Goal: Task Accomplishment & Management: Manage account settings

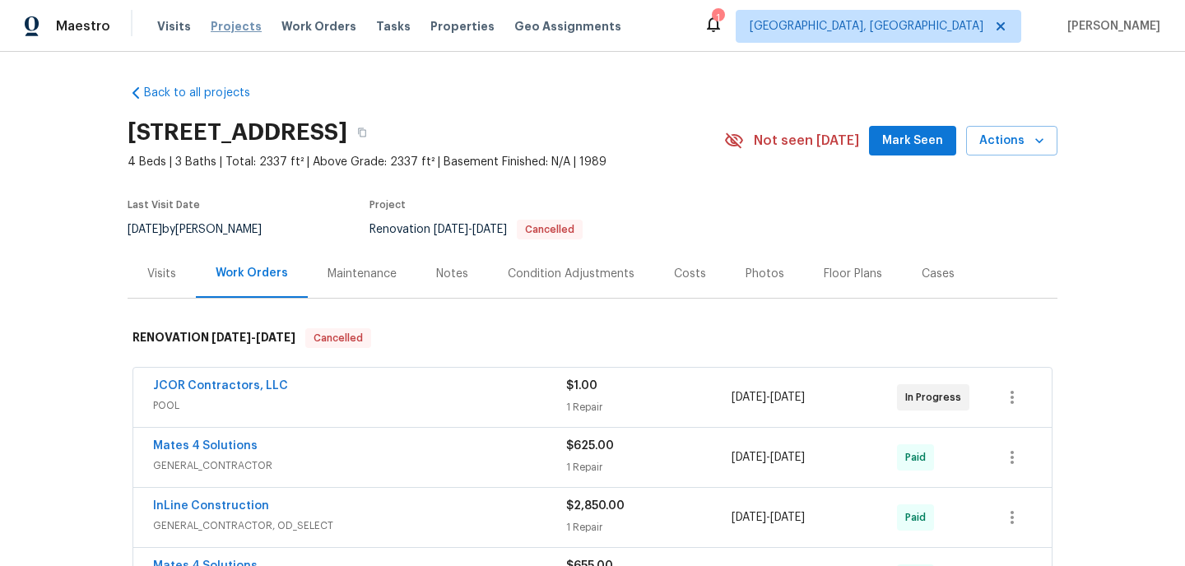
click at [241, 25] on span "Projects" at bounding box center [236, 26] width 51 height 16
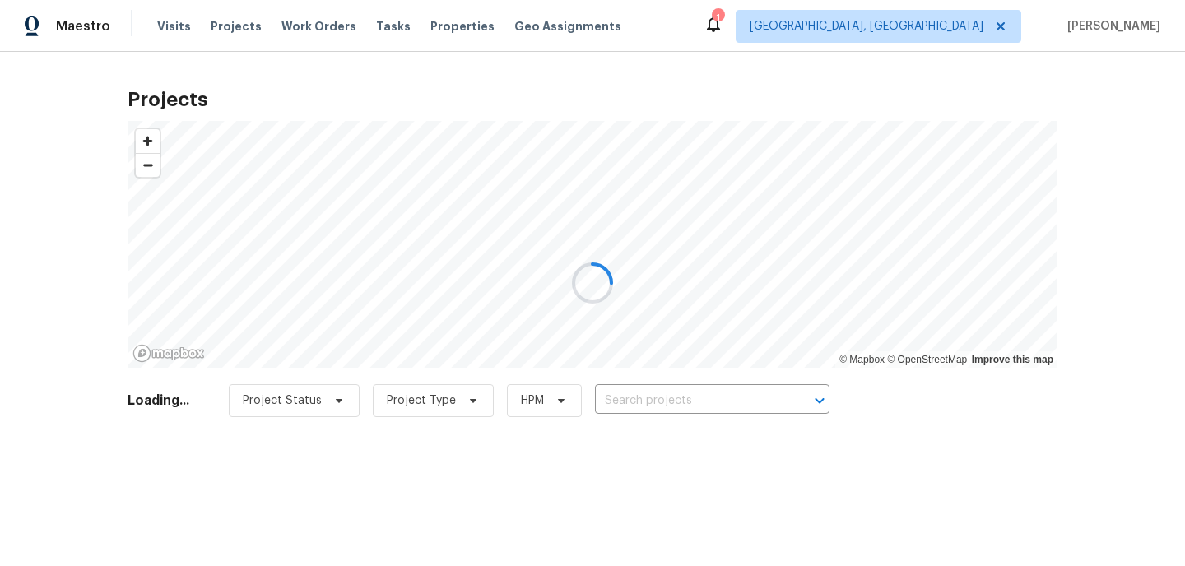
click at [656, 404] on div at bounding box center [592, 283] width 1185 height 566
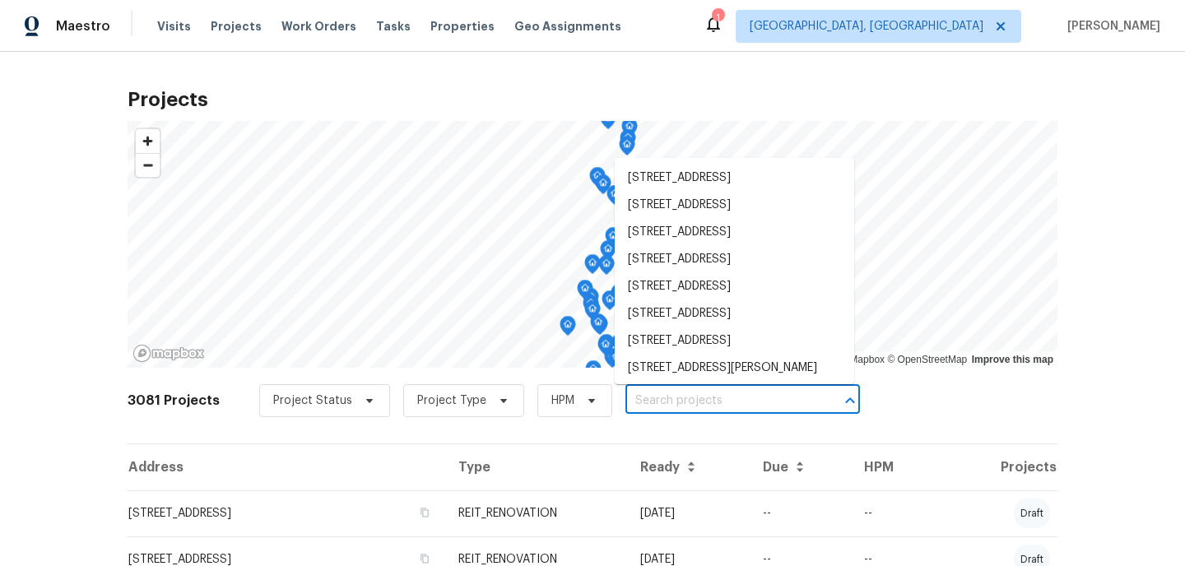
click at [656, 404] on input "text" at bounding box center [720, 402] width 189 height 26
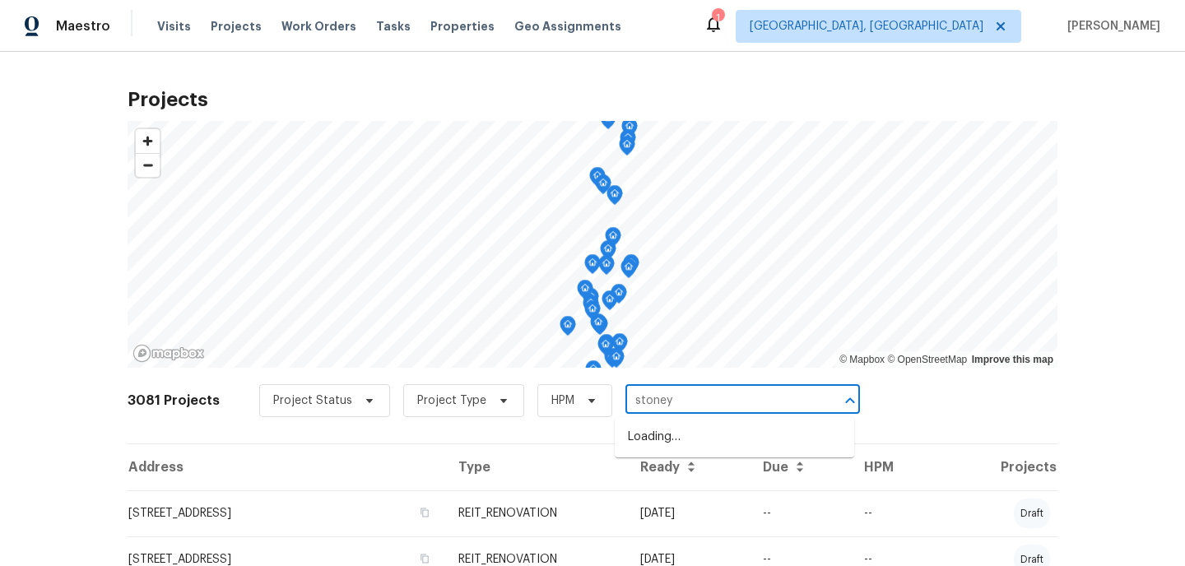
type input "stoney"
click at [647, 450] on li "[STREET_ADDRESS]" at bounding box center [735, 437] width 240 height 27
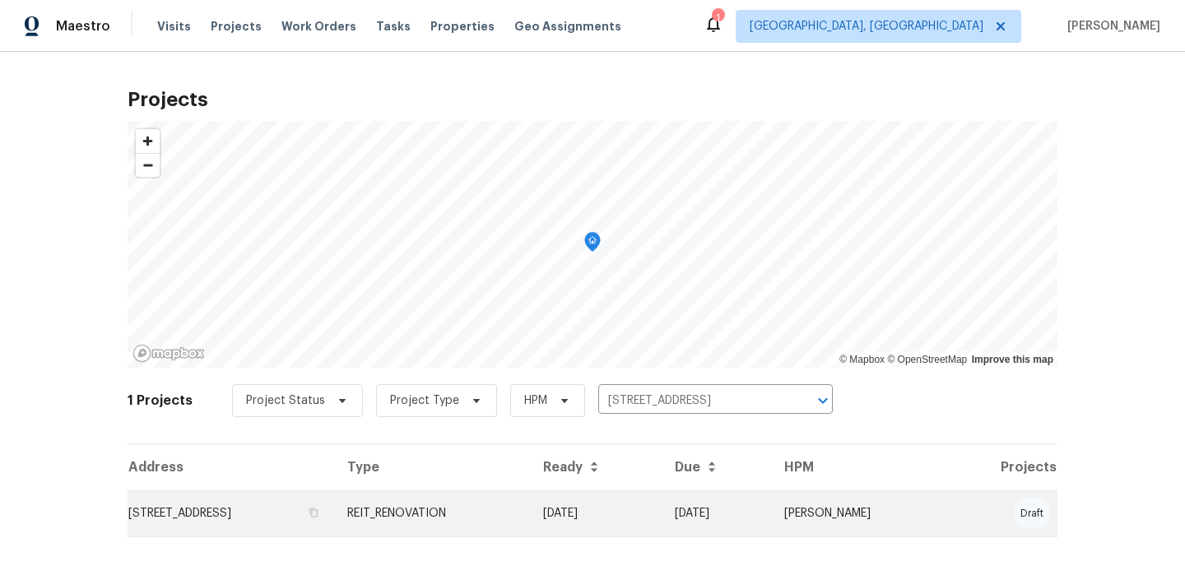
click at [334, 517] on td "[STREET_ADDRESS]" at bounding box center [231, 514] width 207 height 46
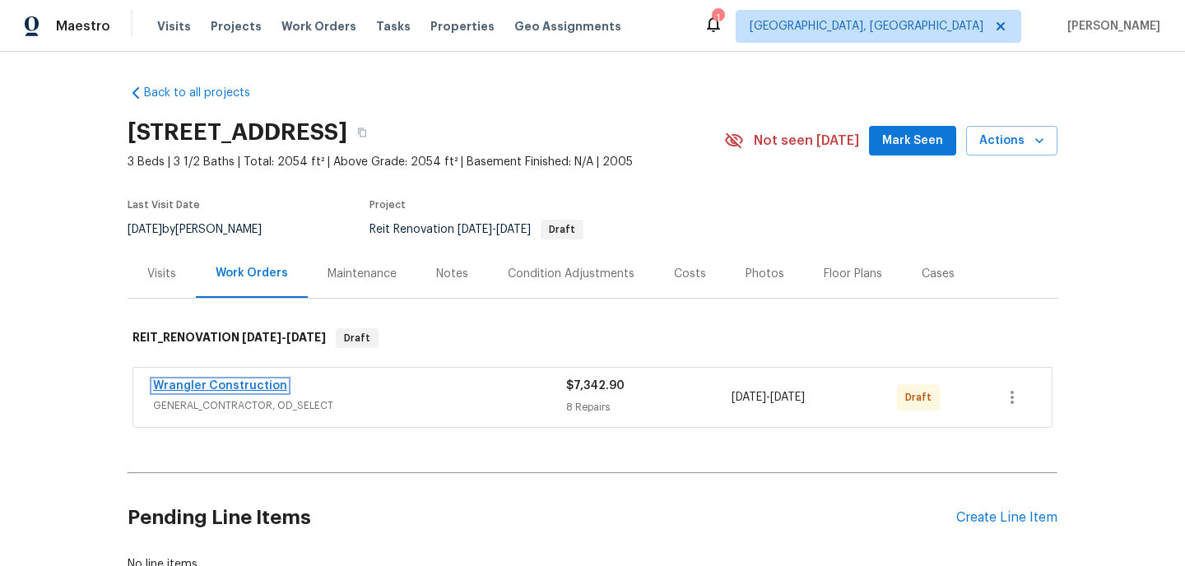
click at [240, 383] on link "Wrangler Construction" at bounding box center [220, 386] width 134 height 12
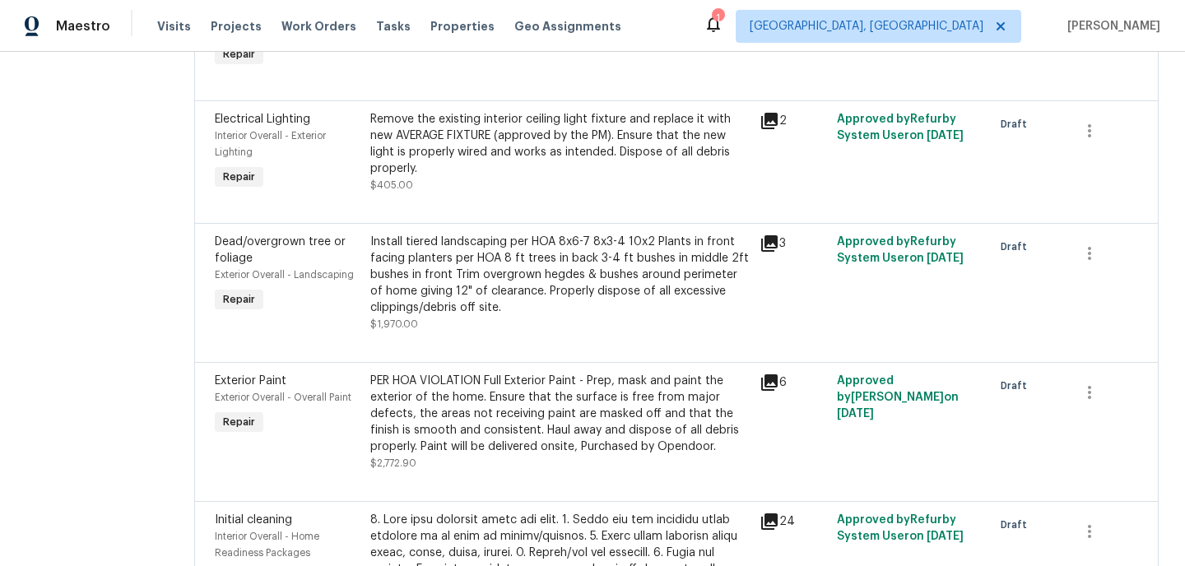
scroll to position [544, 0]
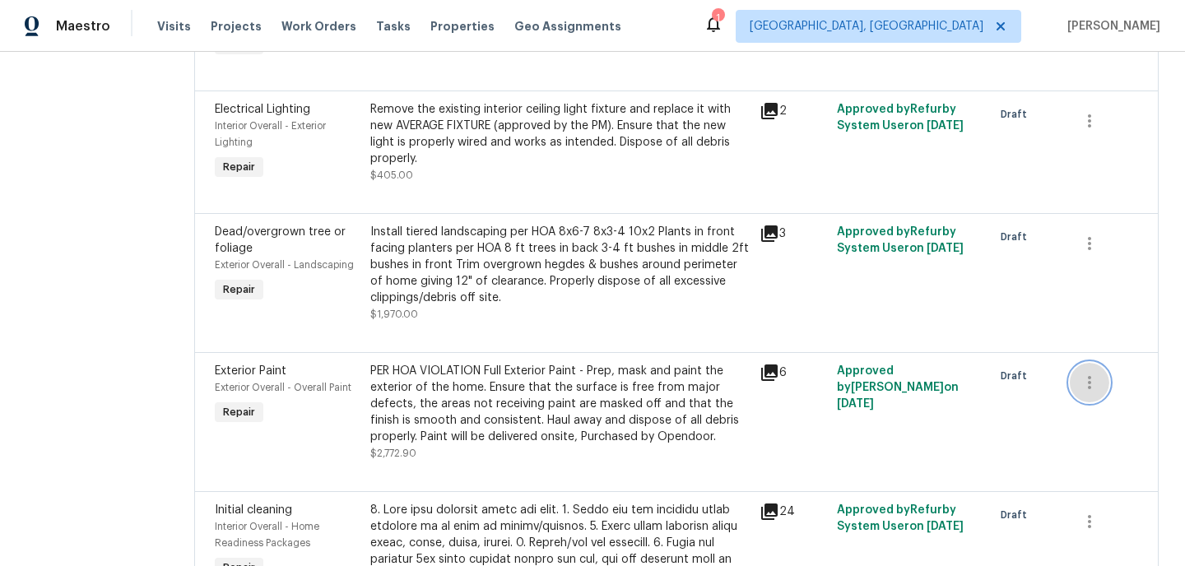
click at [1086, 392] on button "button" at bounding box center [1090, 383] width 40 height 40
click at [1090, 379] on li "Cancel" at bounding box center [1098, 380] width 63 height 27
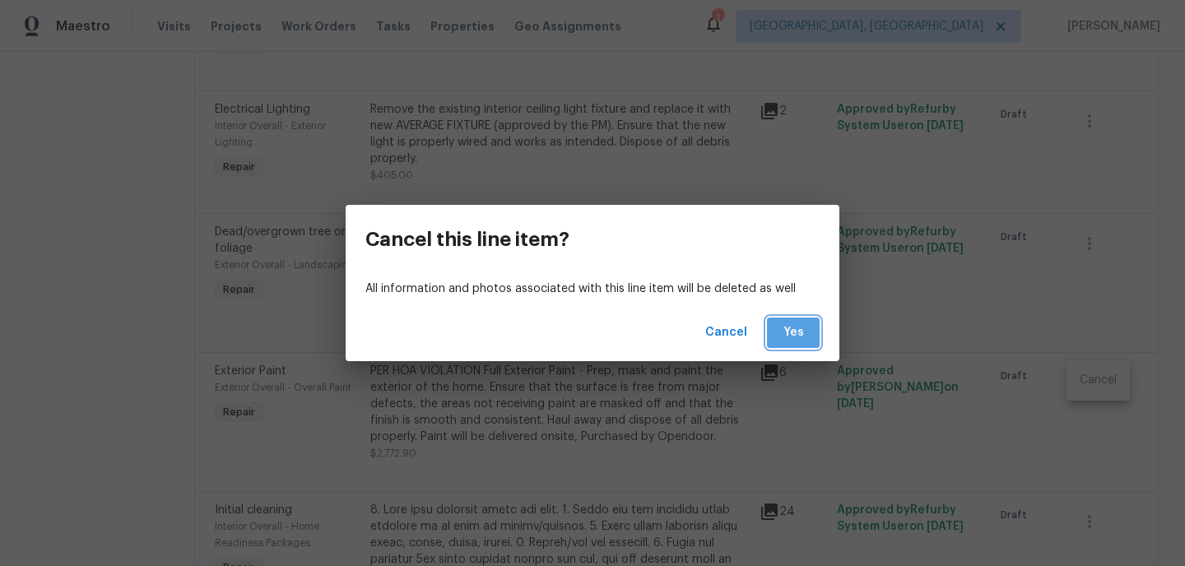
click at [801, 340] on span "Yes" at bounding box center [793, 333] width 26 height 21
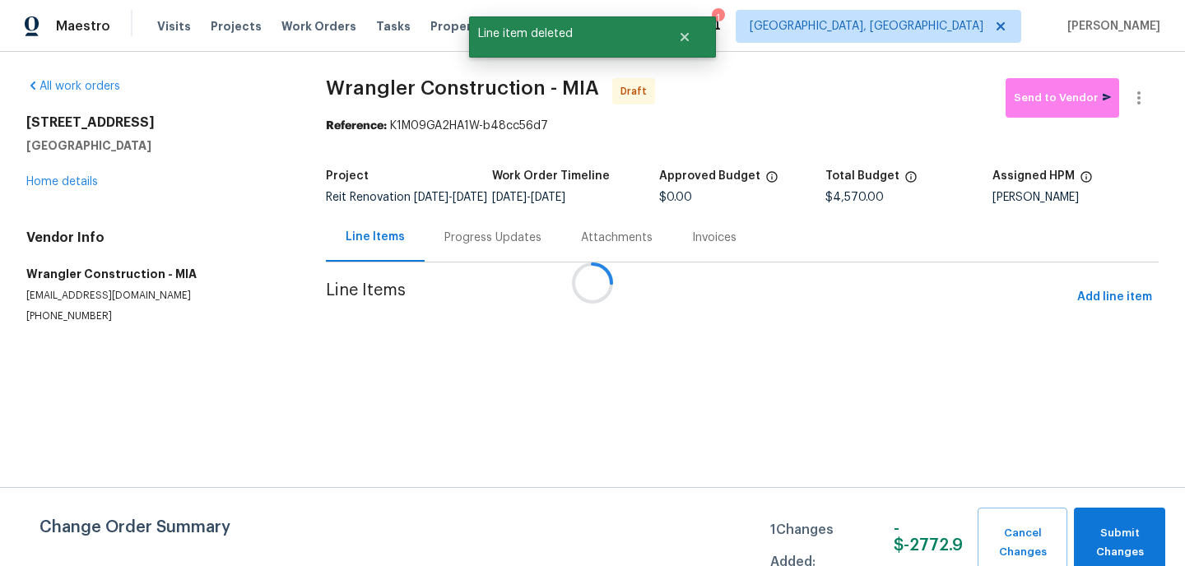
scroll to position [0, 0]
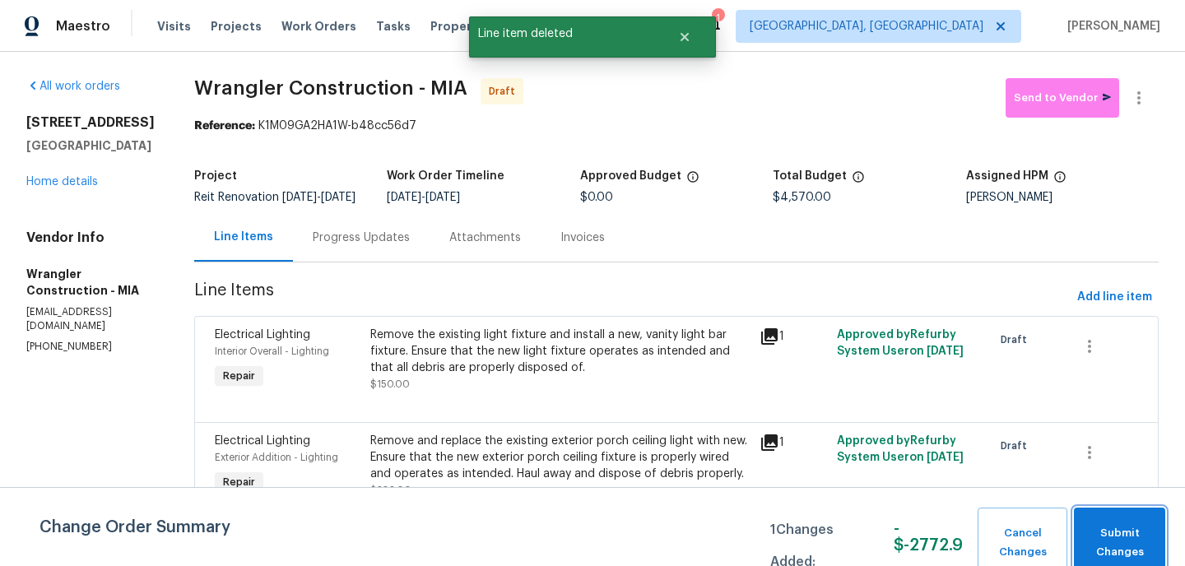
click at [1111, 527] on span "Submit Changes" at bounding box center [1120, 543] width 75 height 38
